Goal: Book appointment/travel/reservation

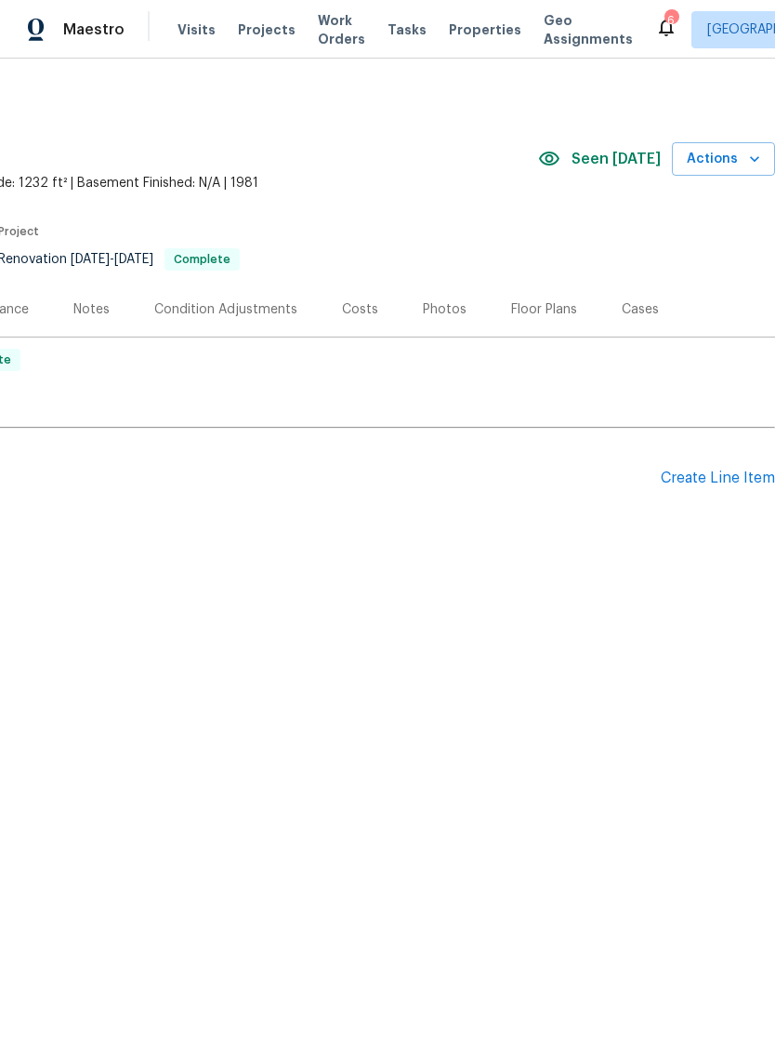
scroll to position [0, 275]
click at [711, 160] on span "Actions" at bounding box center [723, 159] width 73 height 23
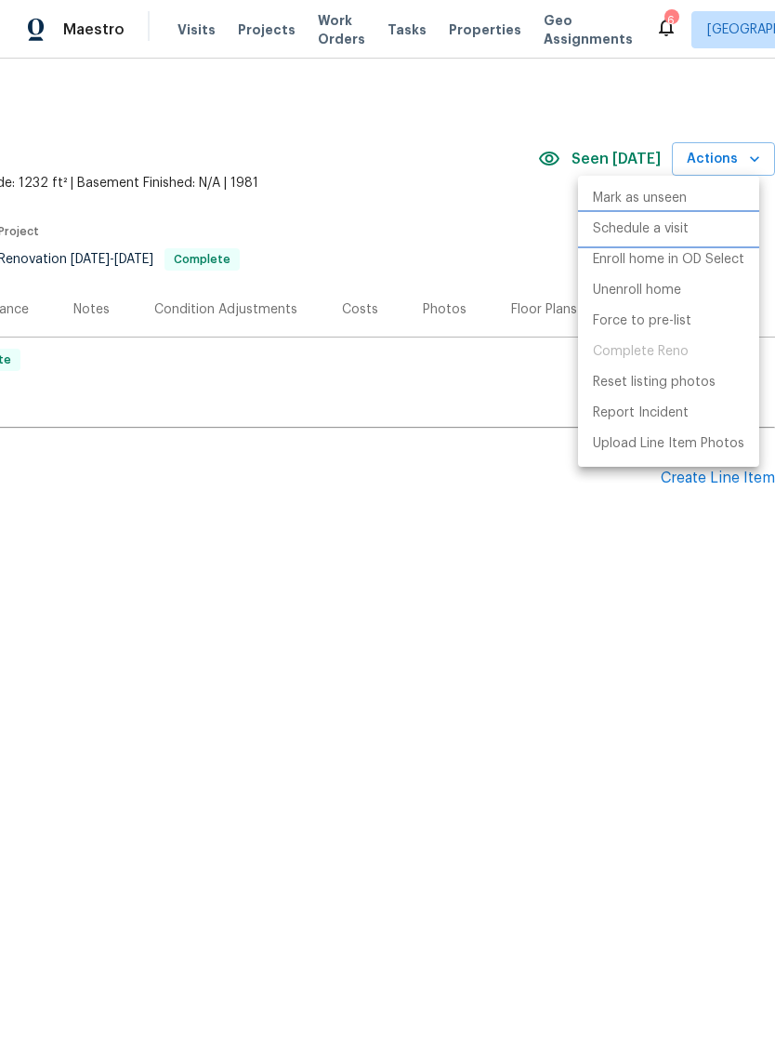
click at [654, 234] on p "Schedule a visit" at bounding box center [641, 229] width 96 height 20
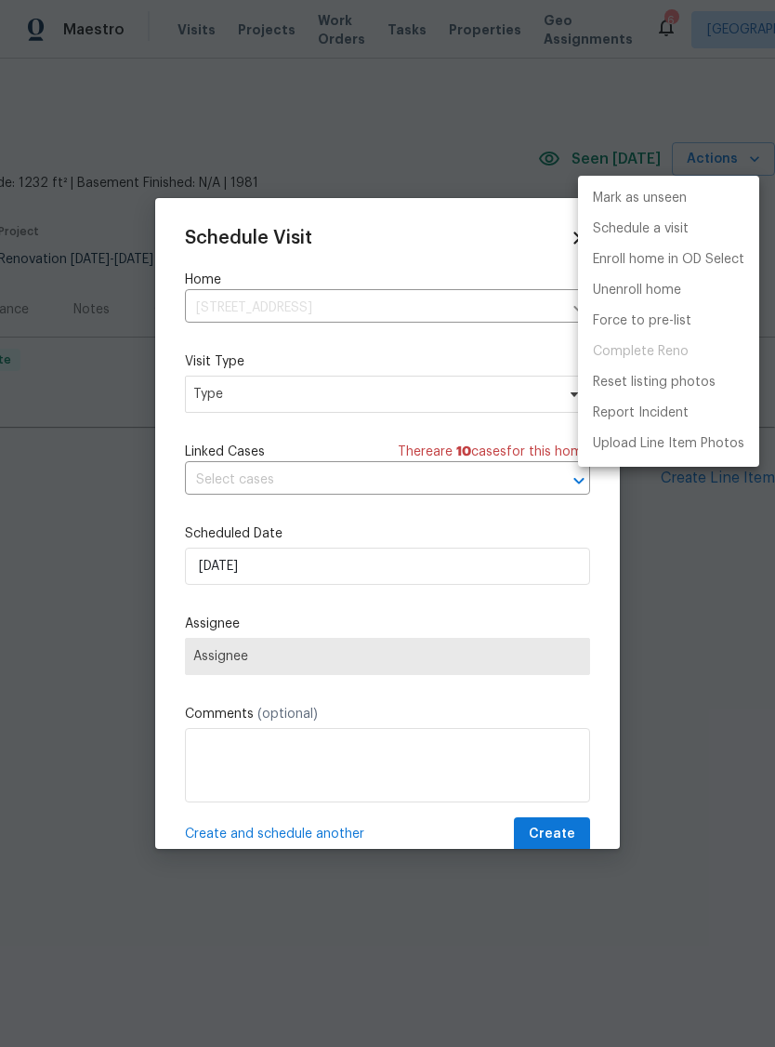
click at [216, 388] on div at bounding box center [387, 523] width 775 height 1047
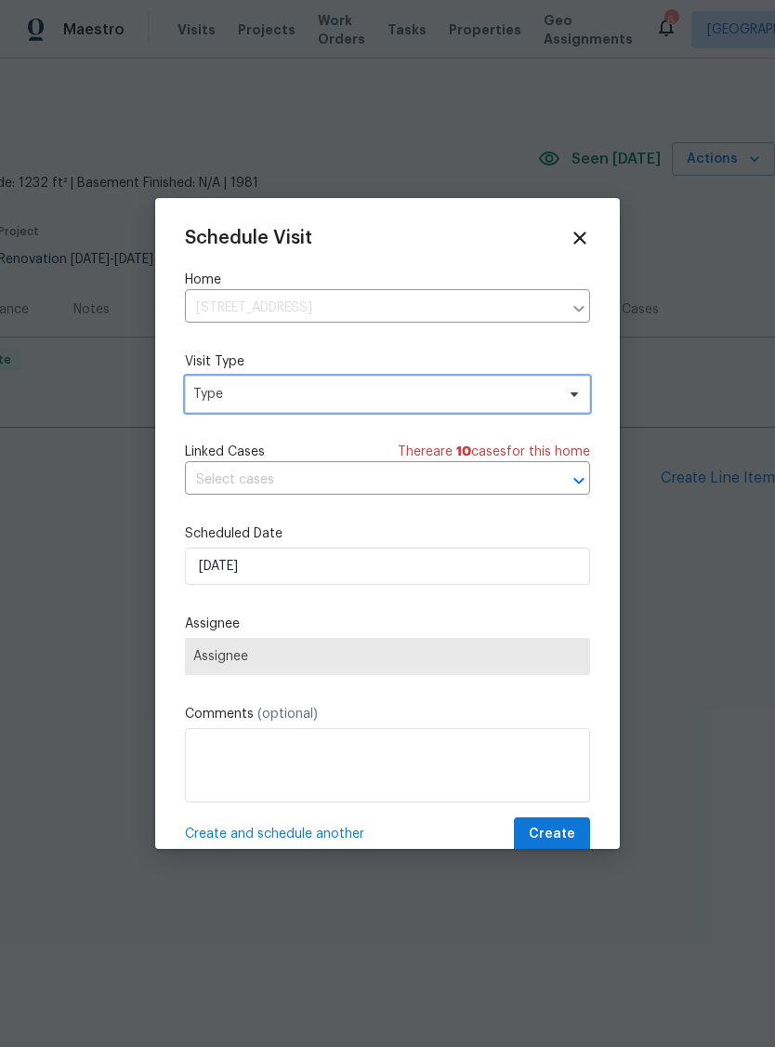
click at [217, 399] on span "Type" at bounding box center [374, 394] width 362 height 19
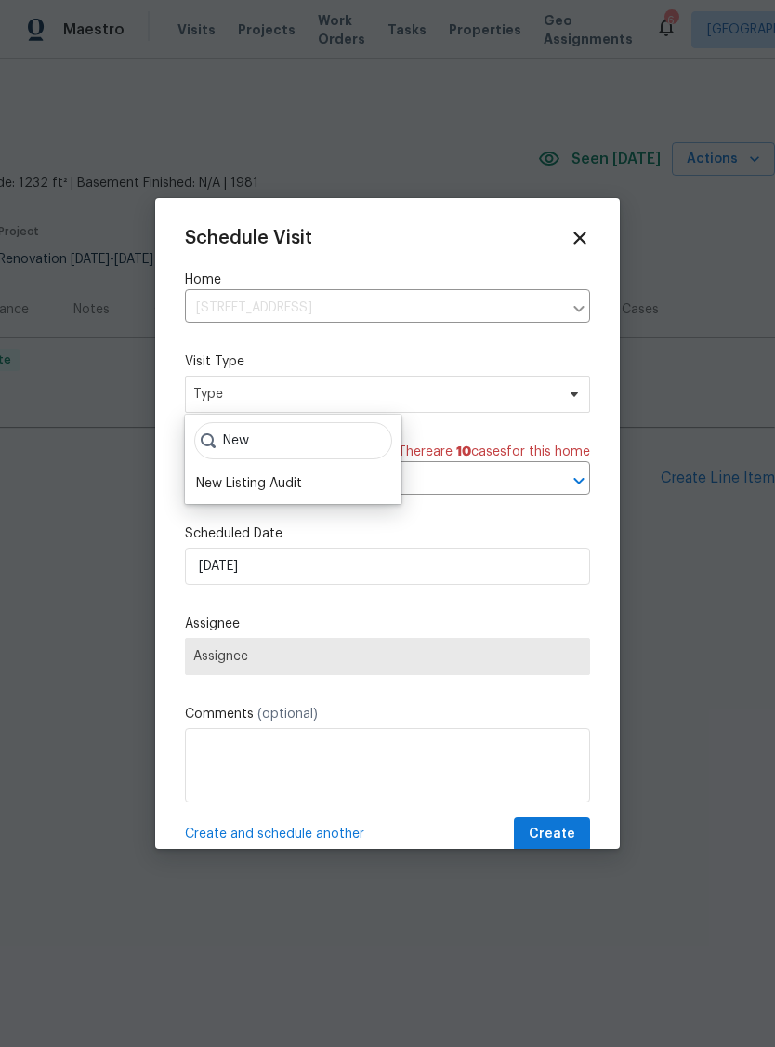
type input "New"
click at [256, 480] on div "New Listing Audit" at bounding box center [249, 483] width 106 height 19
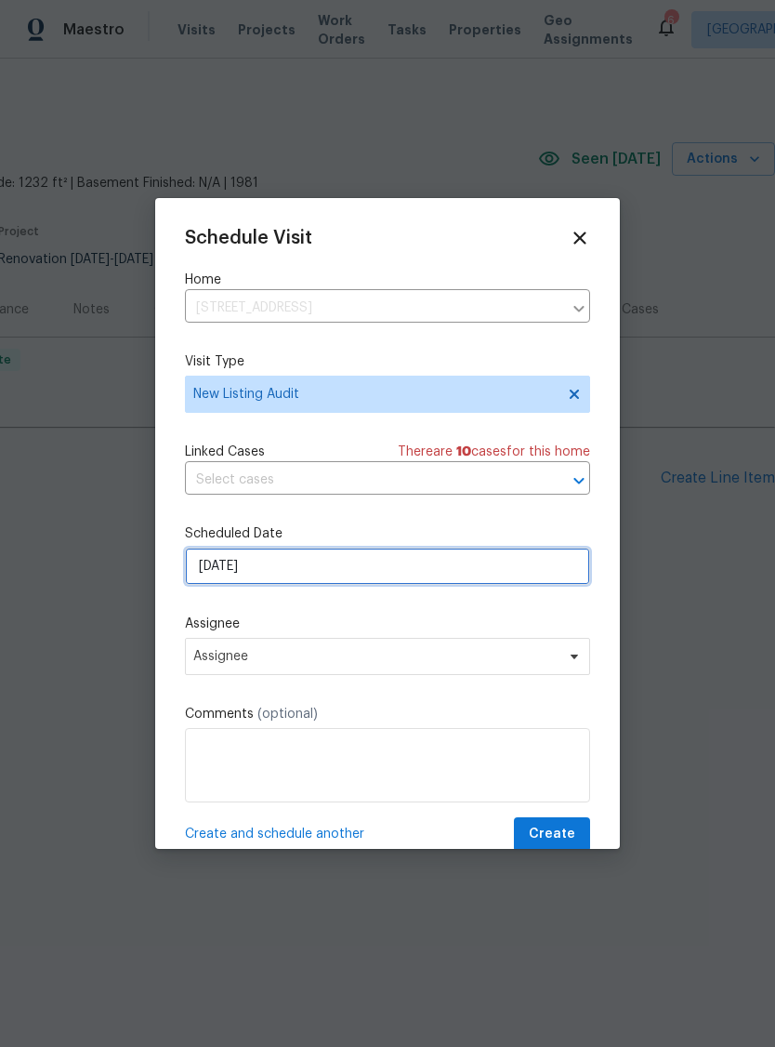
click at [229, 569] on input "[DATE]" at bounding box center [387, 566] width 405 height 37
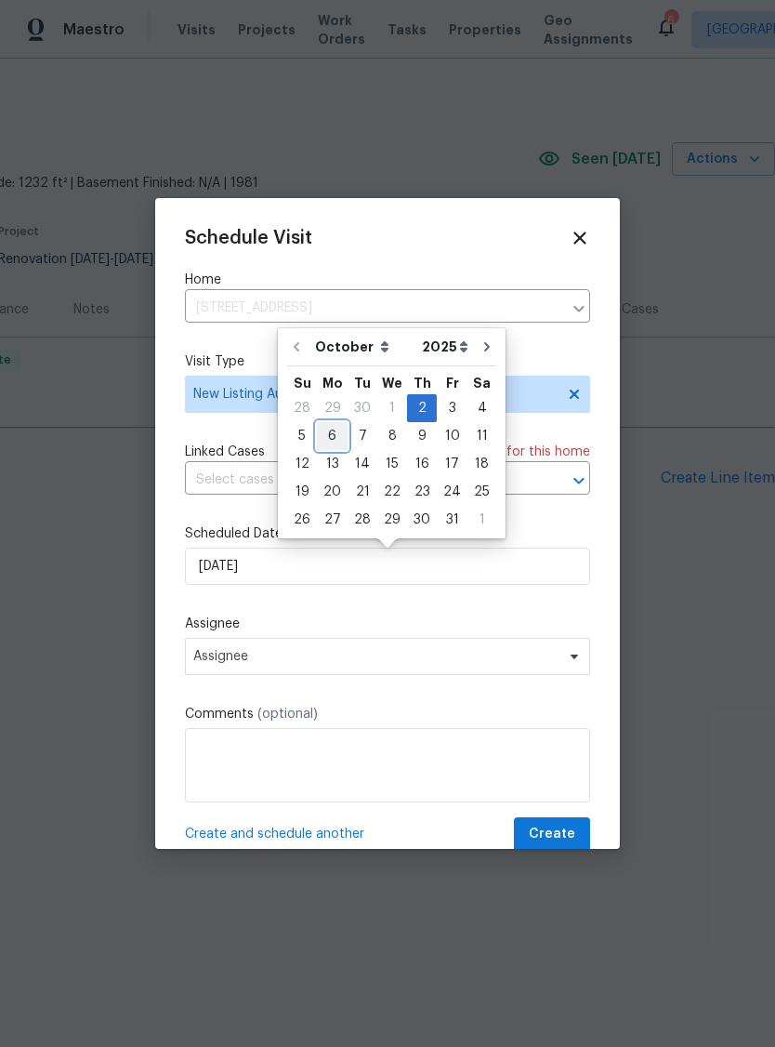
click at [318, 434] on div "6" at bounding box center [332, 436] width 31 height 26
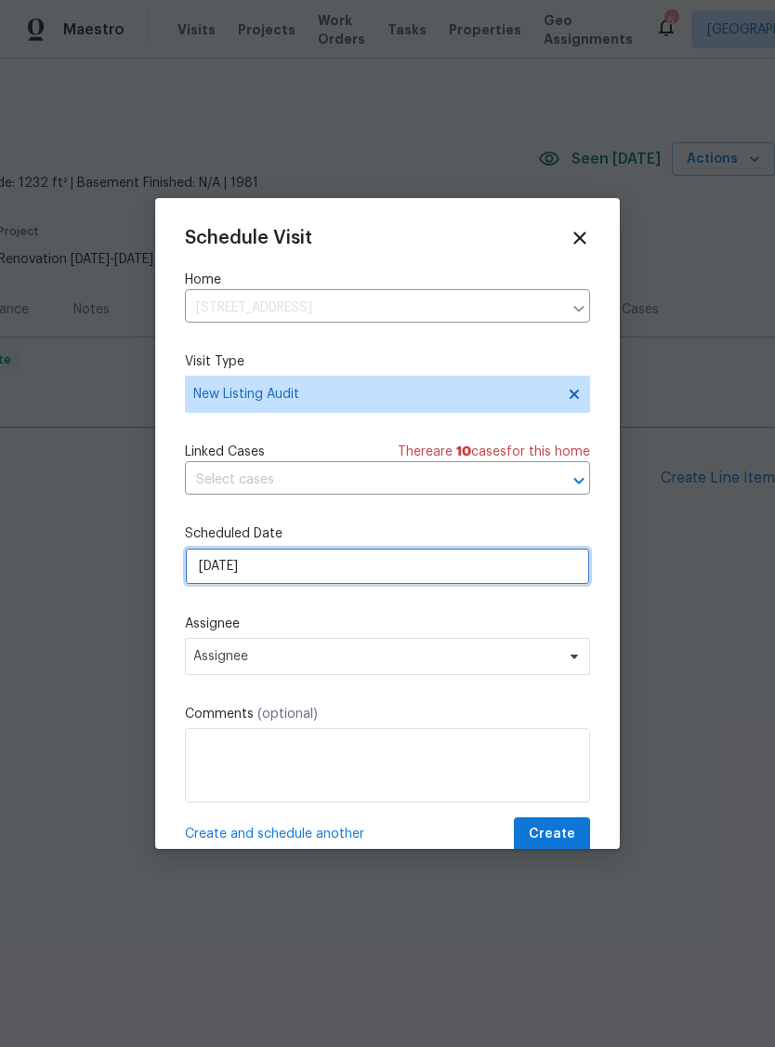
click at [224, 563] on input "[DATE]" at bounding box center [387, 566] width 405 height 37
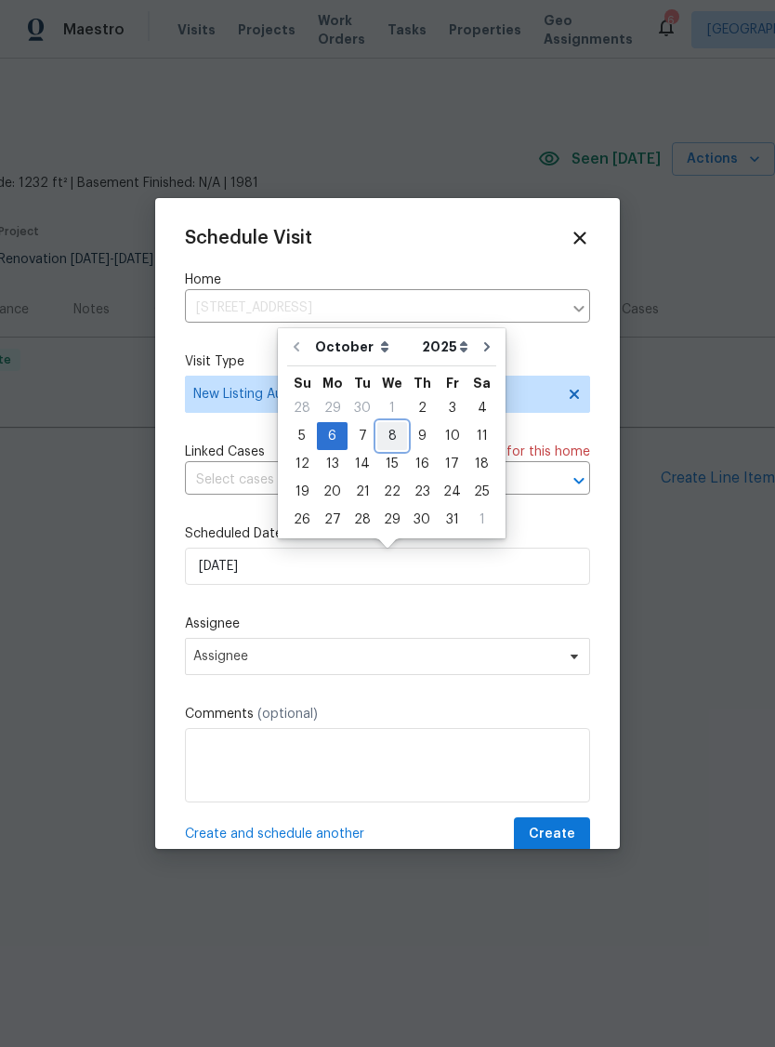
click at [396, 437] on div "8" at bounding box center [393, 436] width 30 height 26
type input "[DATE]"
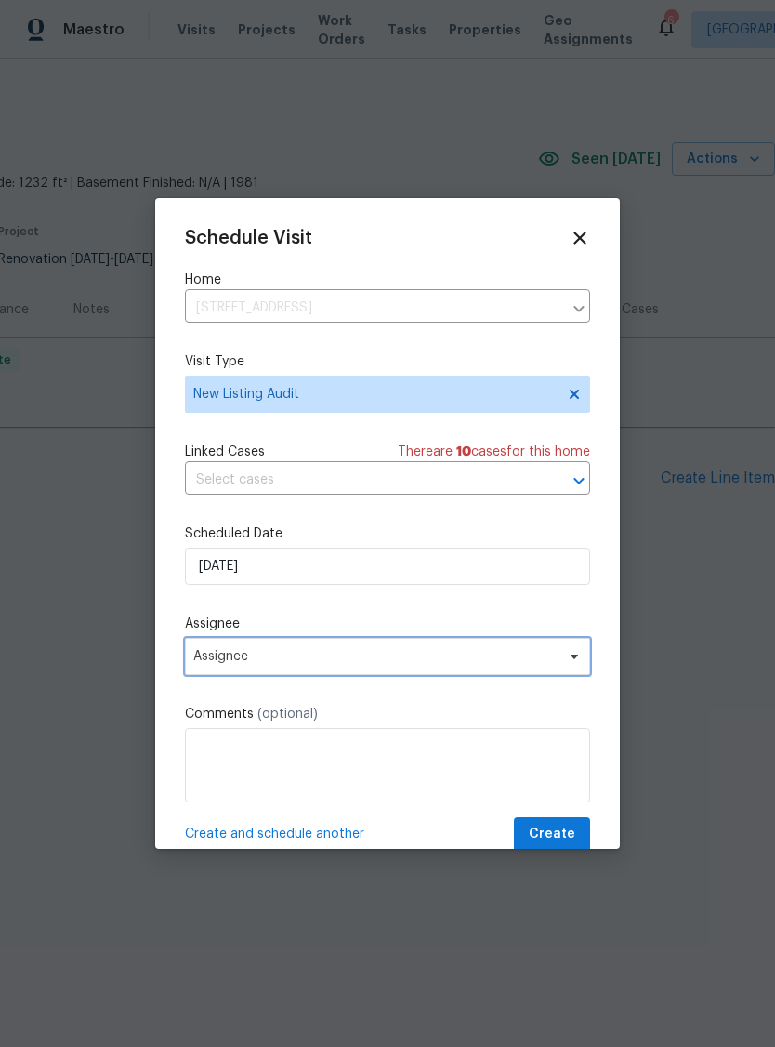
click at [223, 664] on span "Assignee" at bounding box center [375, 656] width 364 height 15
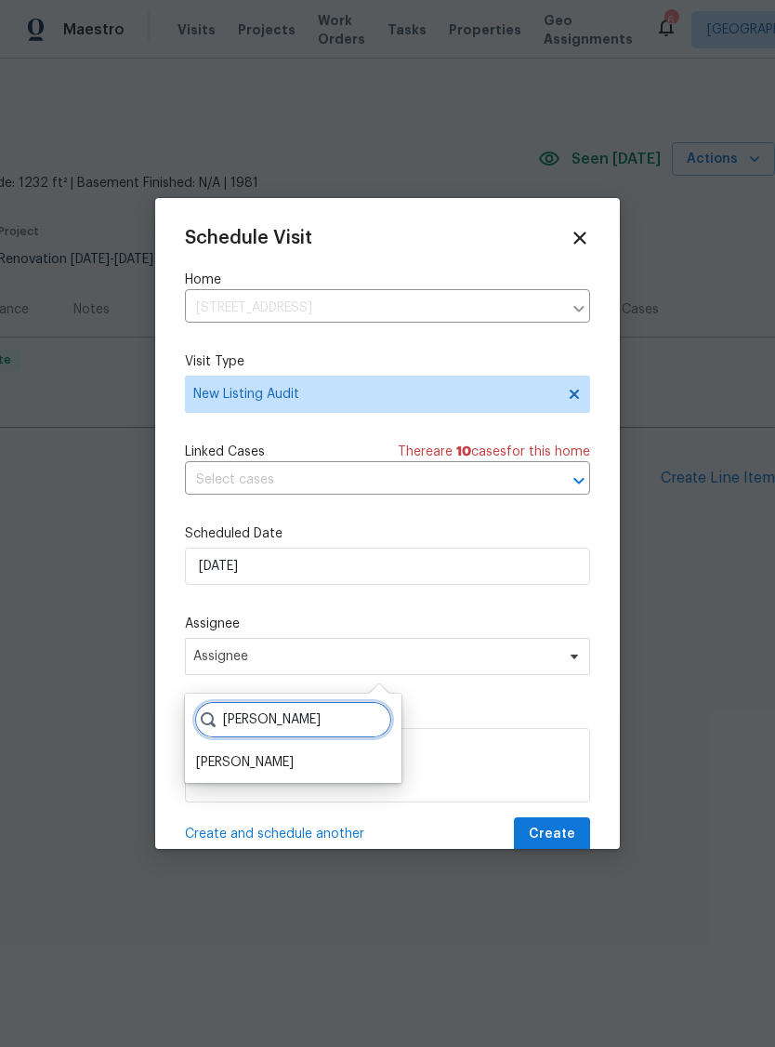
type input "[PERSON_NAME]"
click at [219, 759] on div "[PERSON_NAME]" at bounding box center [245, 762] width 98 height 19
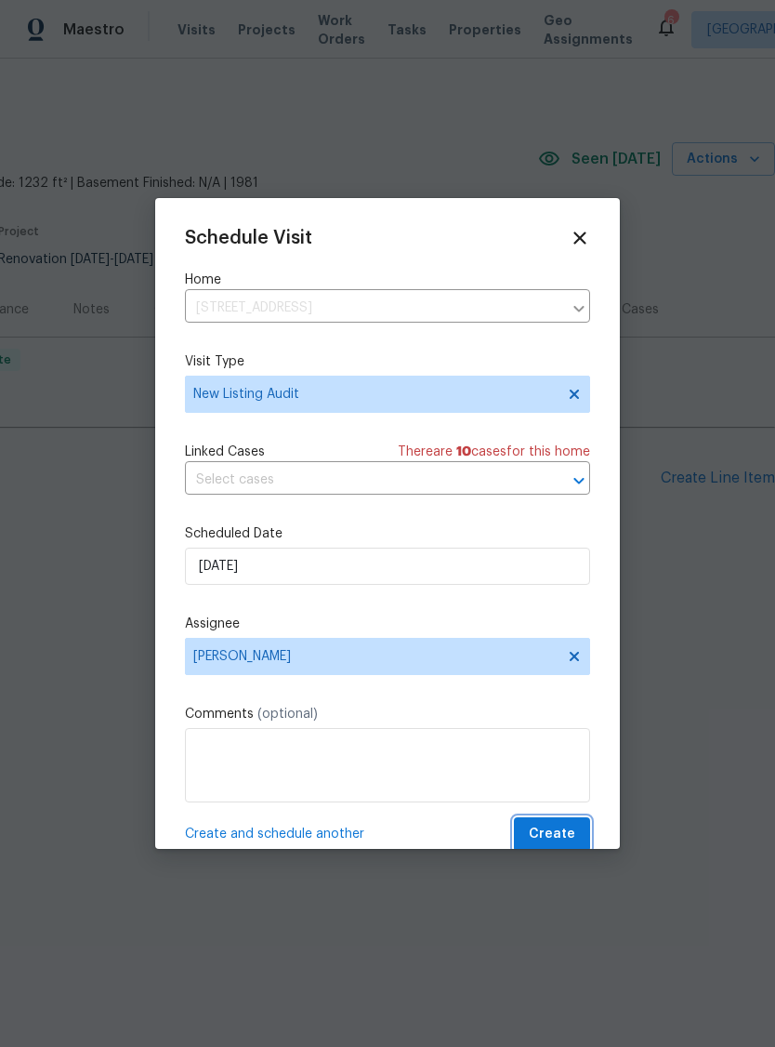
click at [561, 835] on span "Create" at bounding box center [552, 834] width 46 height 23
